Goal: Task Accomplishment & Management: Use online tool/utility

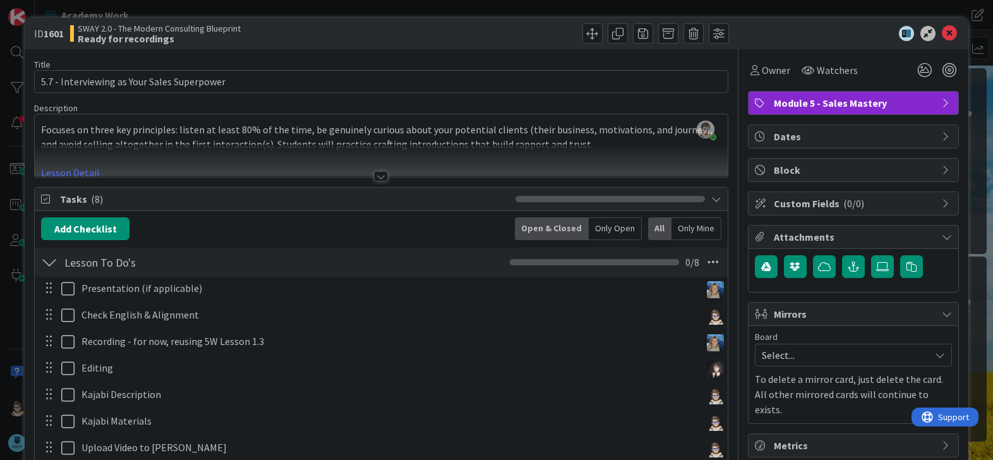
scroll to position [562, 0]
click at [377, 173] on div at bounding box center [381, 176] width 14 height 10
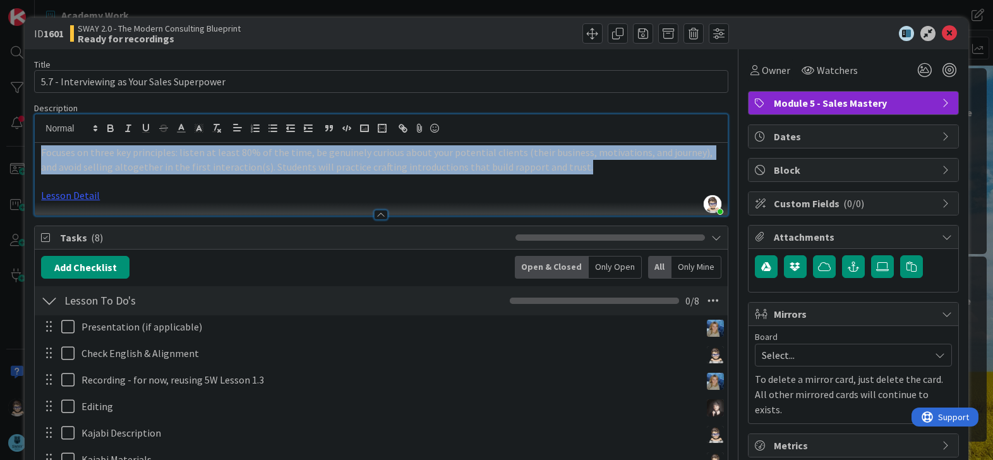
drag, startPoint x: 40, startPoint y: 153, endPoint x: 554, endPoint y: 171, distance: 514.1
click at [554, 171] on p "Focuses on three key principles: listen at least 80% of the time, be genuinely …" at bounding box center [381, 159] width 680 height 28
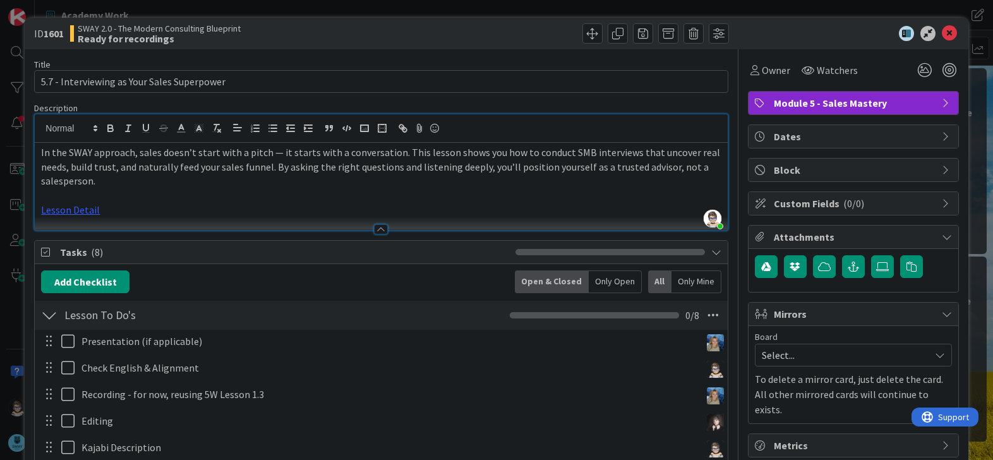
click at [141, 203] on p "Lesson Detail" at bounding box center [381, 210] width 680 height 15
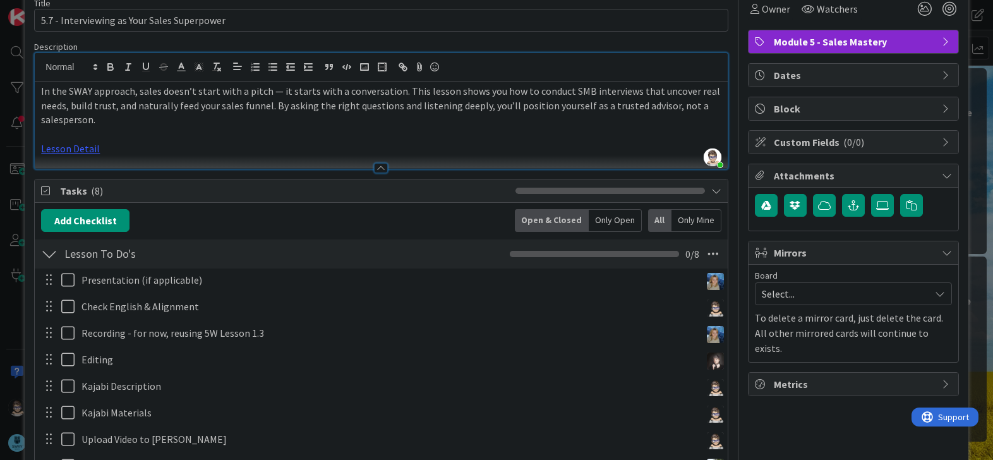
scroll to position [62, 0]
click at [79, 147] on link "Lesson Detail" at bounding box center [70, 148] width 59 height 13
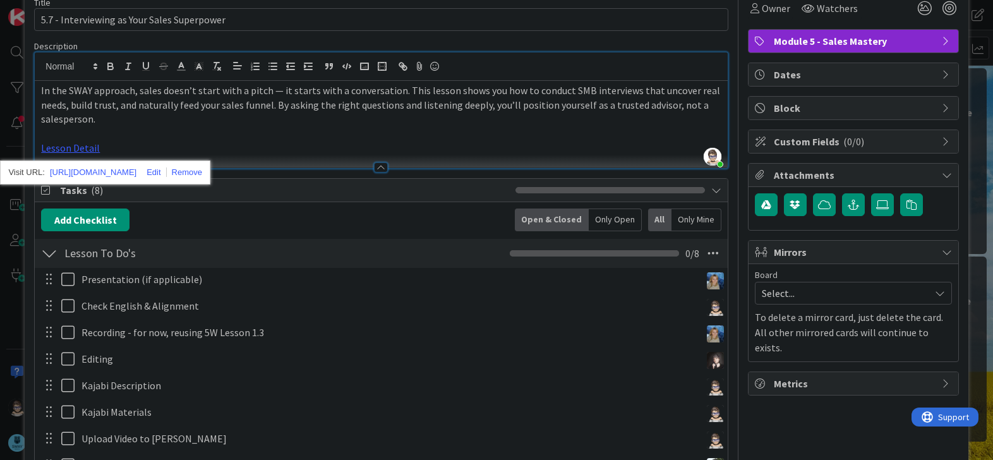
click at [252, 150] on p "Lesson Detail" at bounding box center [381, 148] width 680 height 15
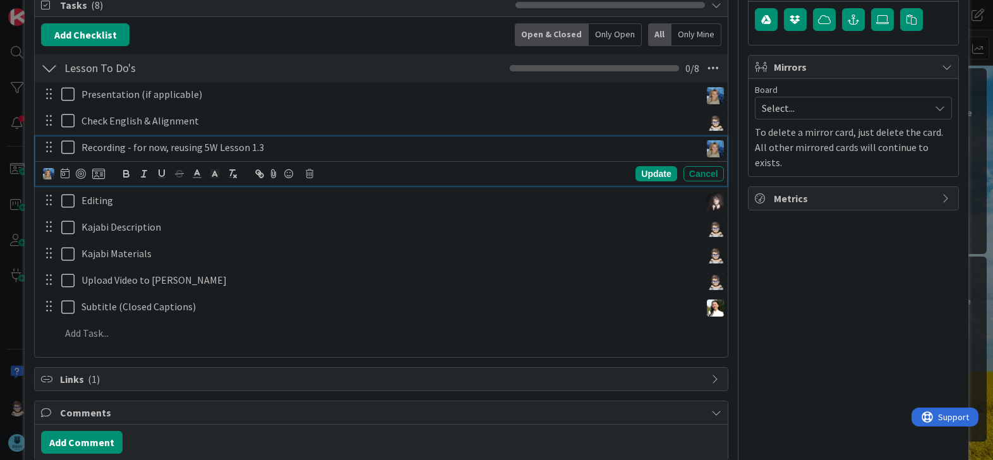
click at [68, 153] on icon at bounding box center [70, 147] width 19 height 15
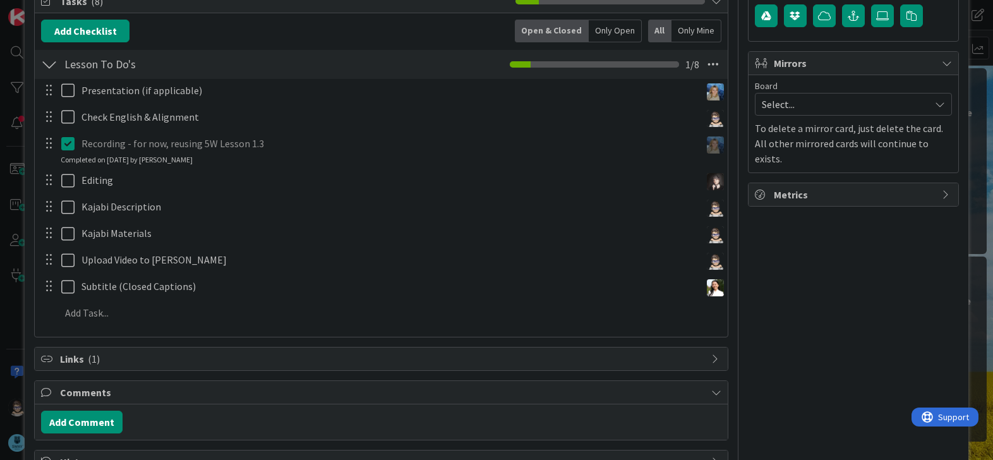
scroll to position [252, 0]
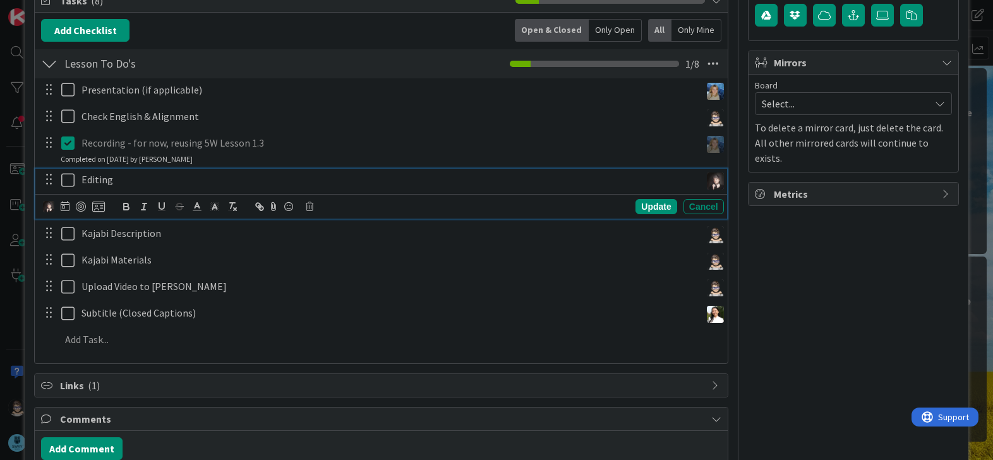
click at [68, 182] on icon at bounding box center [70, 180] width 19 height 15
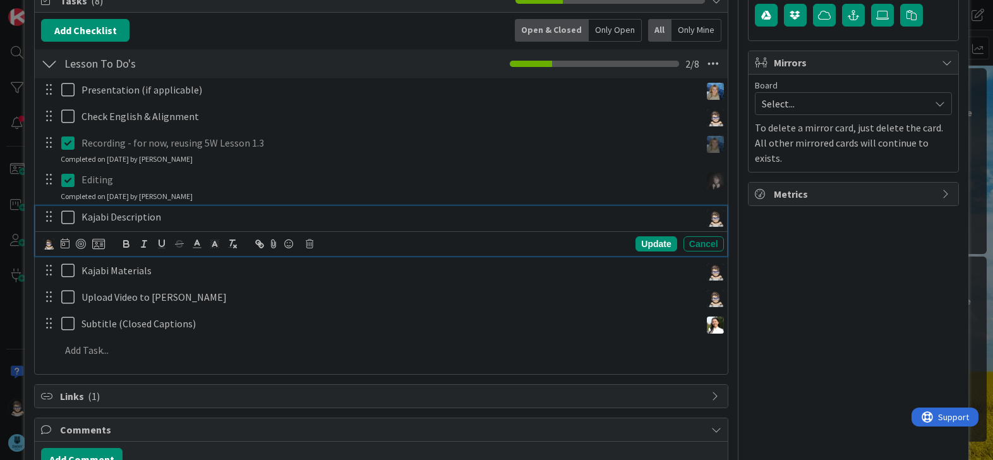
click at [63, 219] on icon at bounding box center [70, 217] width 19 height 15
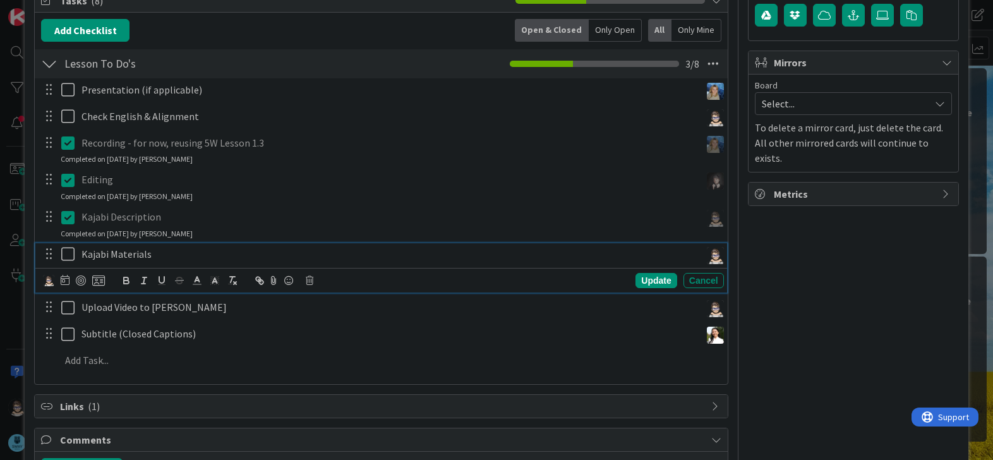
click at [63, 260] on icon at bounding box center [70, 253] width 19 height 15
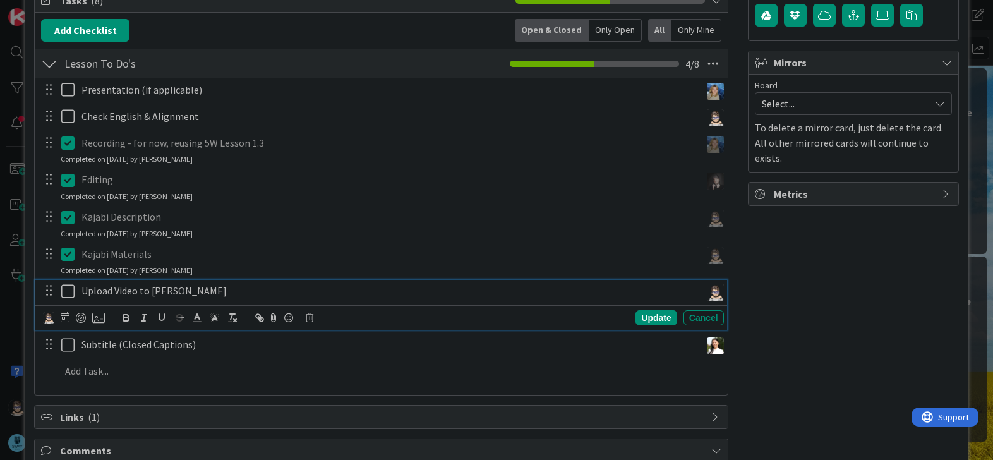
click at [69, 294] on icon at bounding box center [70, 291] width 19 height 15
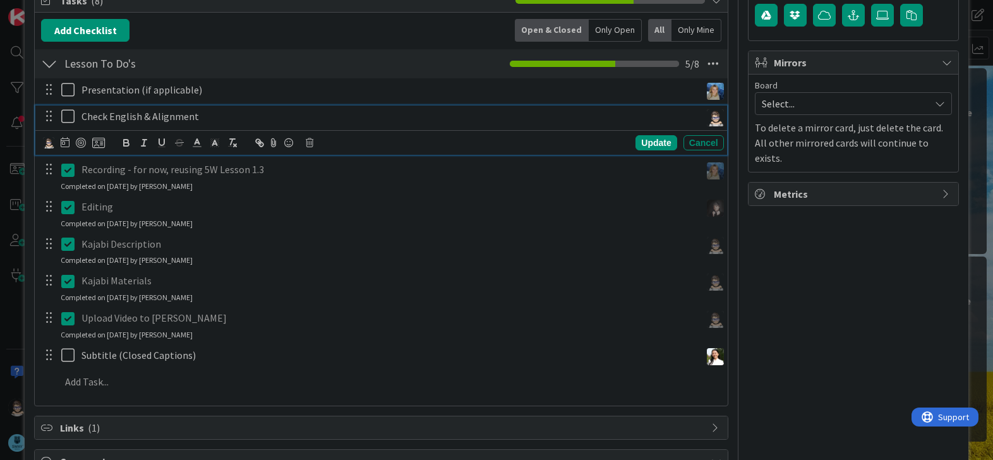
click at [71, 115] on icon at bounding box center [70, 116] width 19 height 15
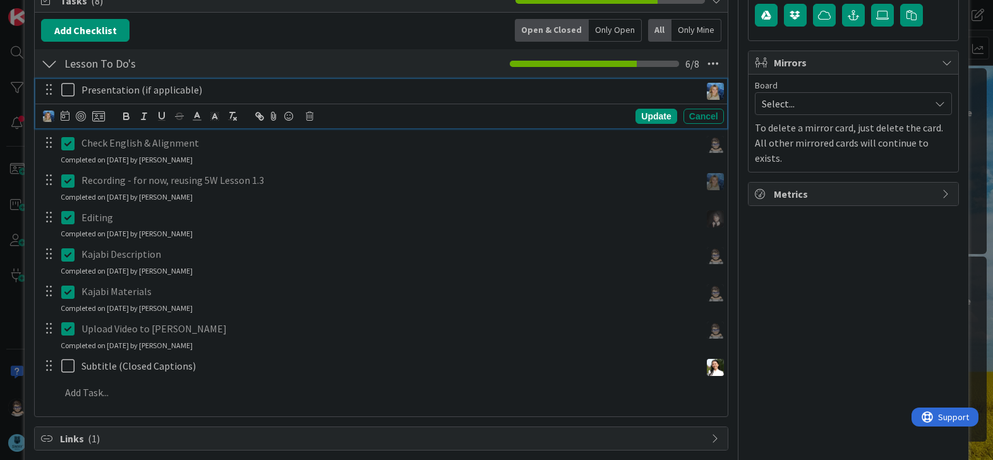
click at [68, 92] on icon at bounding box center [70, 89] width 19 height 15
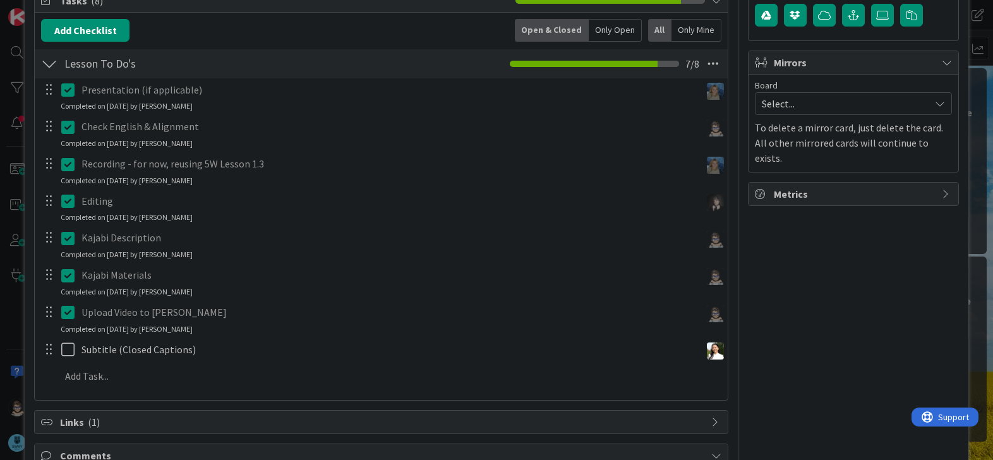
click at [233, 92] on p "Presentation (if applicable)" at bounding box center [389, 90] width 614 height 15
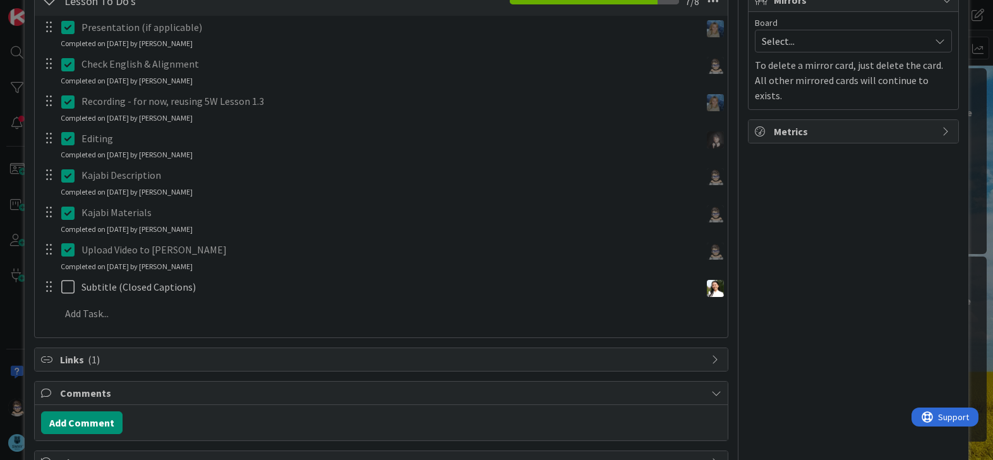
scroll to position [356, 0]
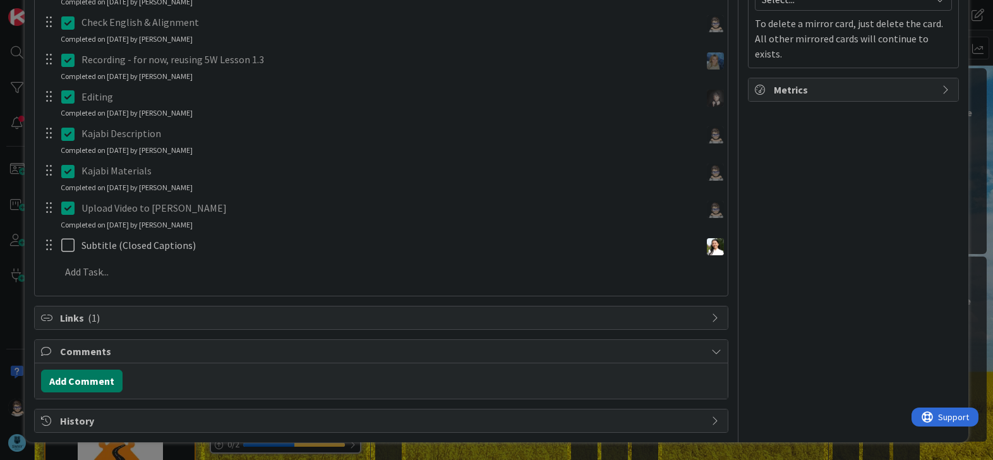
click at [94, 380] on button "Add Comment" at bounding box center [82, 381] width 82 height 23
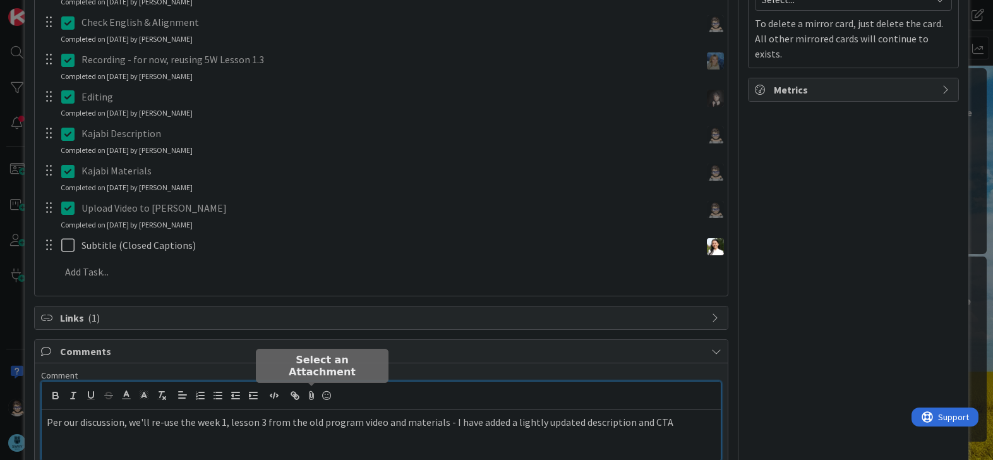
click at [307, 394] on icon at bounding box center [311, 396] width 15 height 18
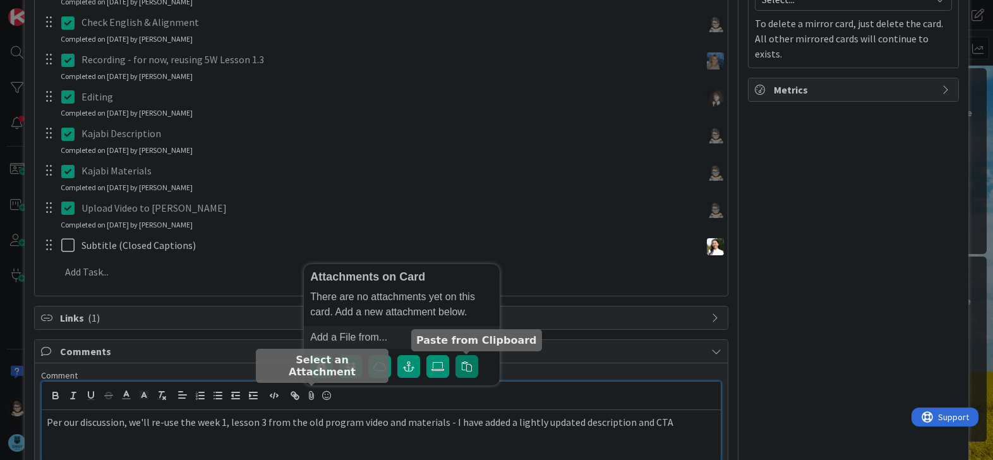
click at [464, 367] on icon "button" at bounding box center [467, 366] width 10 height 10
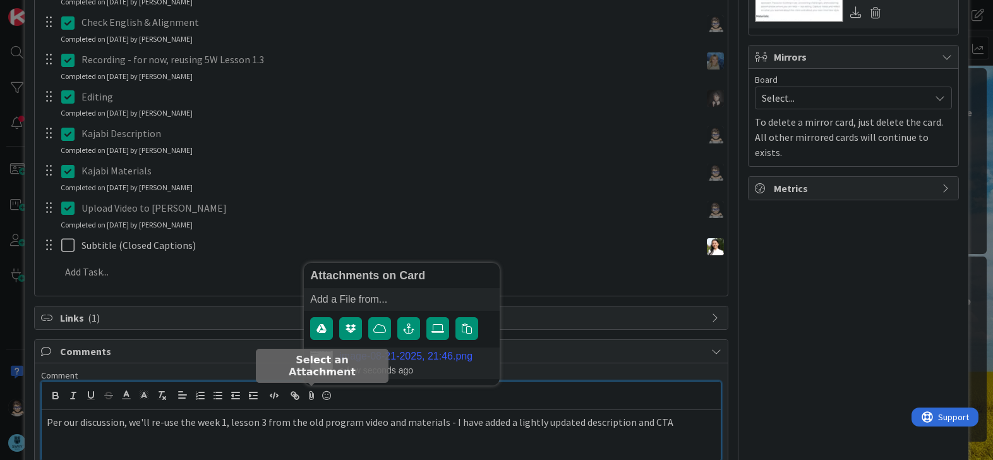
click at [442, 352] on link "image-08-21-2025, 21:46.png" at bounding box center [405, 356] width 133 height 11
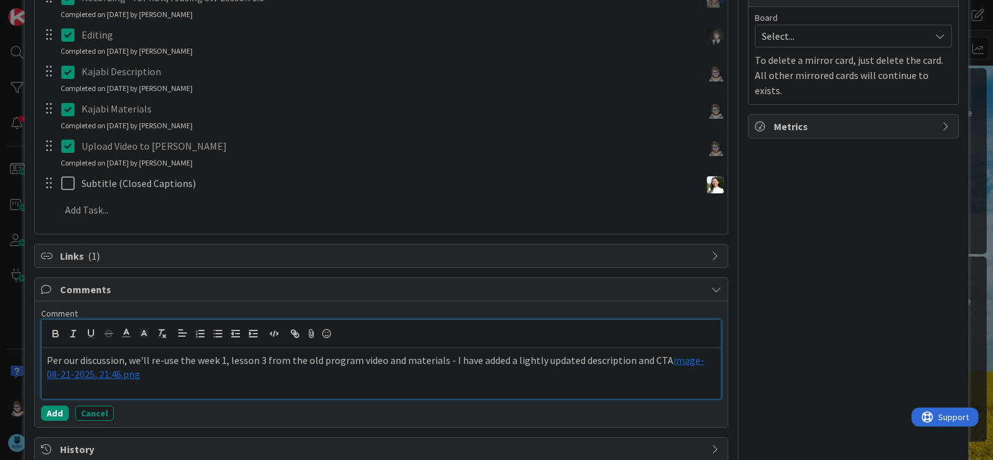
scroll to position [418, 0]
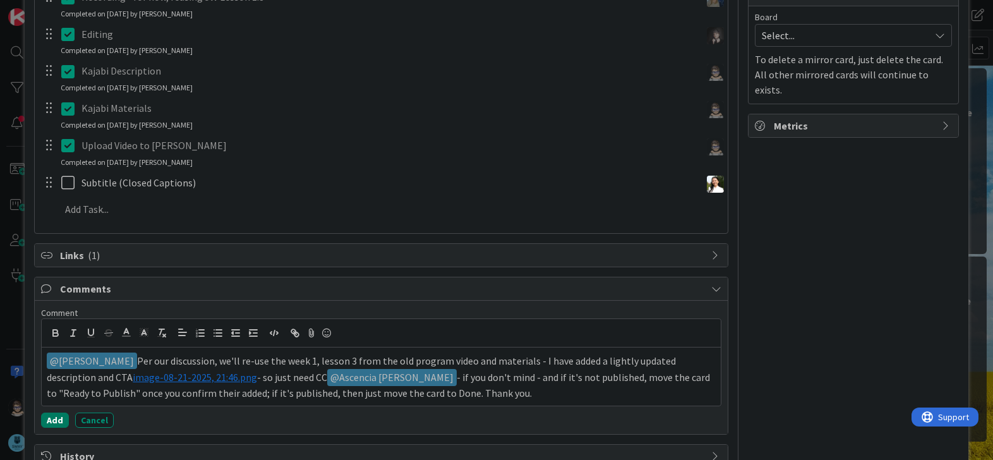
click at [55, 418] on button "Add" at bounding box center [55, 420] width 28 height 15
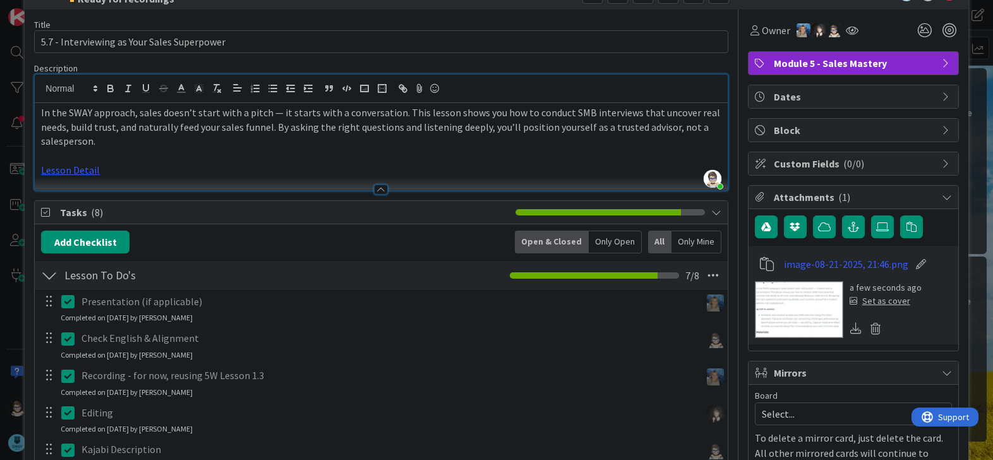
scroll to position [0, 0]
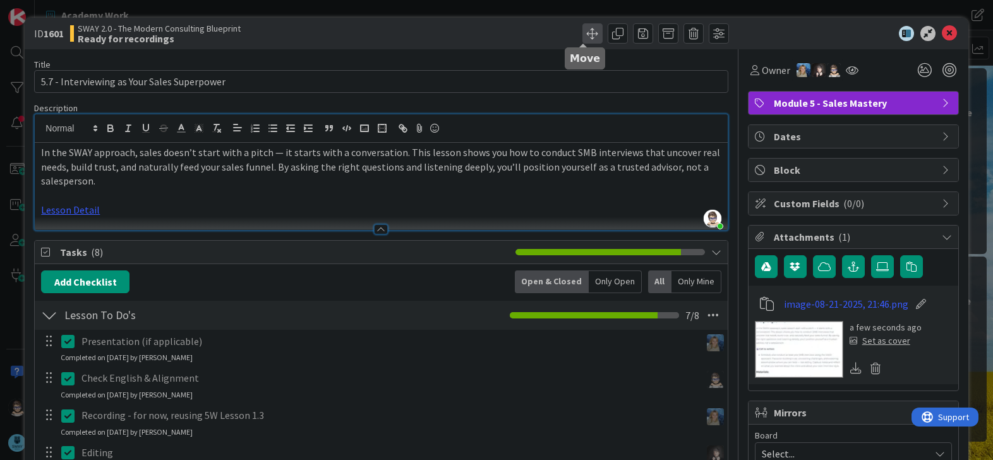
click at [583, 33] on span at bounding box center [593, 33] width 20 height 20
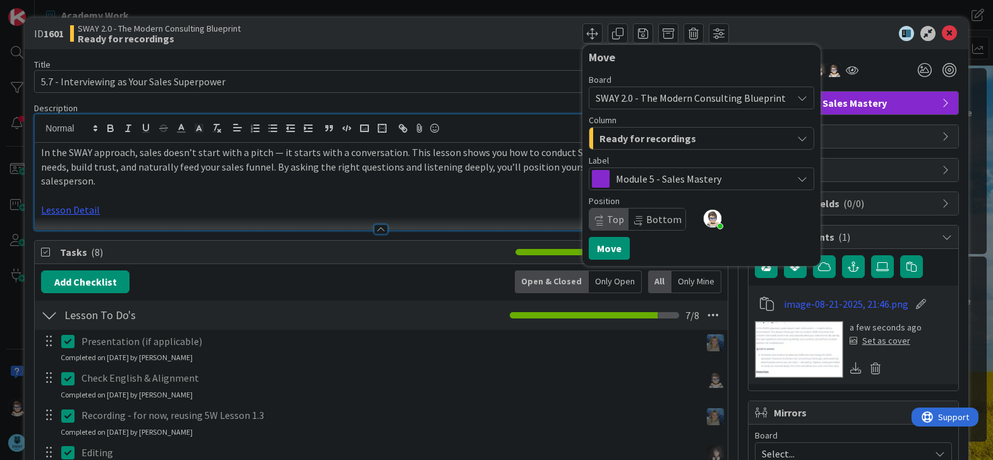
click at [708, 131] on div "Ready for recordings" at bounding box center [695, 138] width 196 height 20
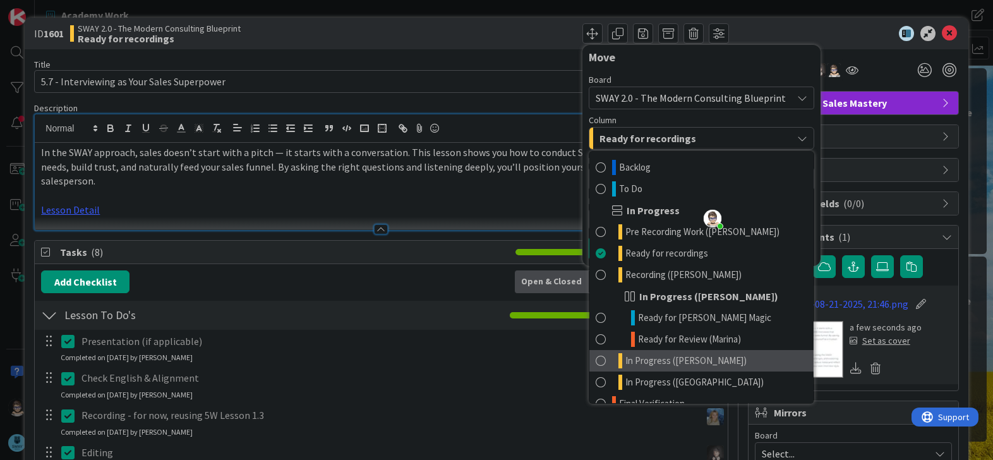
click at [751, 353] on link "In Progress ([PERSON_NAME])" at bounding box center [702, 360] width 224 height 21
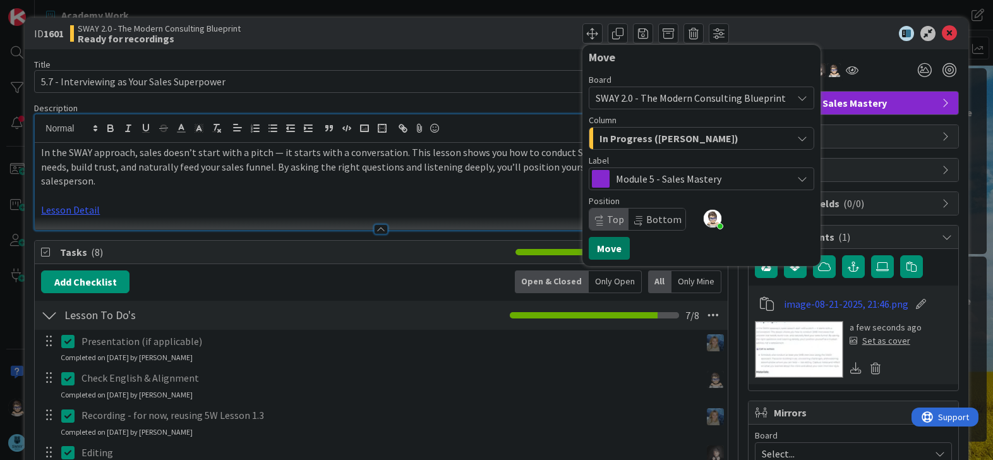
click at [605, 247] on button "Move" at bounding box center [609, 248] width 41 height 23
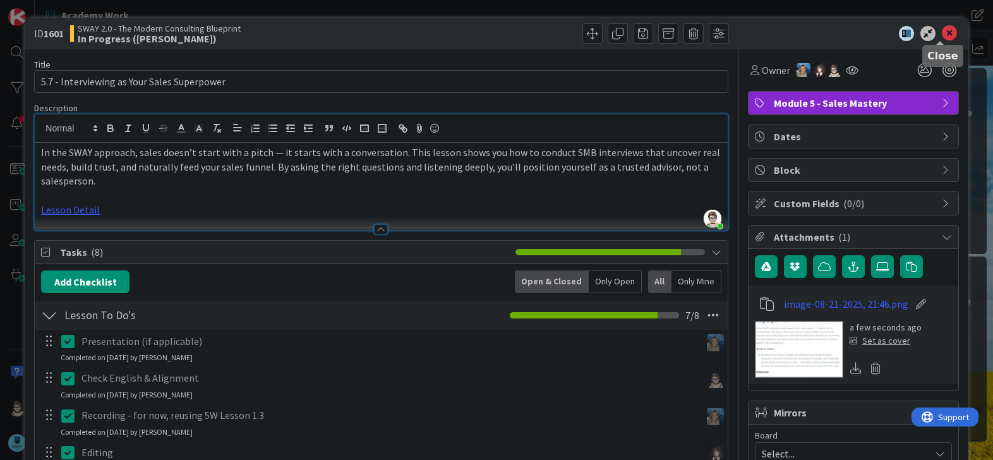
click at [942, 32] on icon at bounding box center [949, 33] width 15 height 15
